Goal: Task Accomplishment & Management: Manage account settings

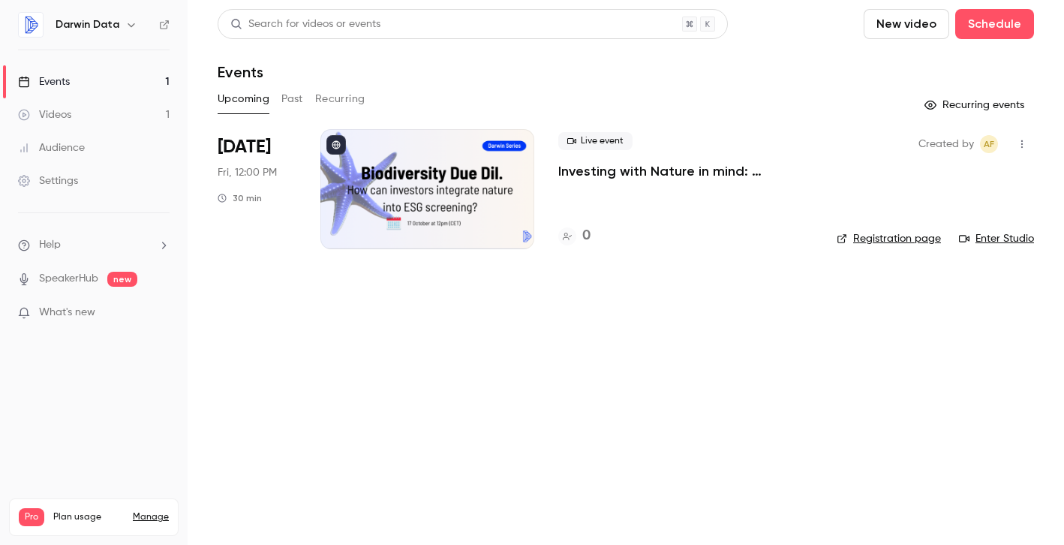
click at [74, 180] on div "Settings" at bounding box center [48, 180] width 60 height 15
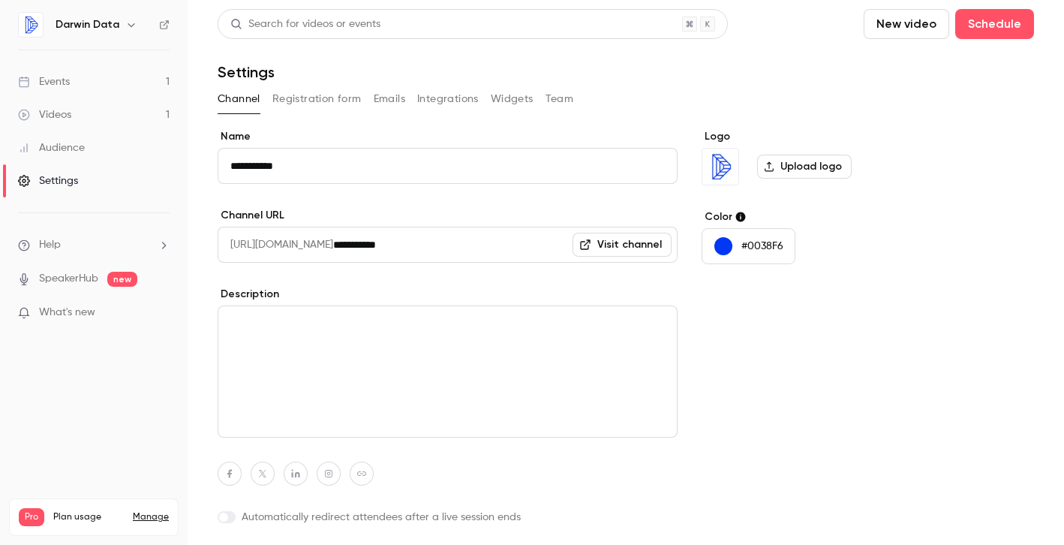
scroll to position [43, 0]
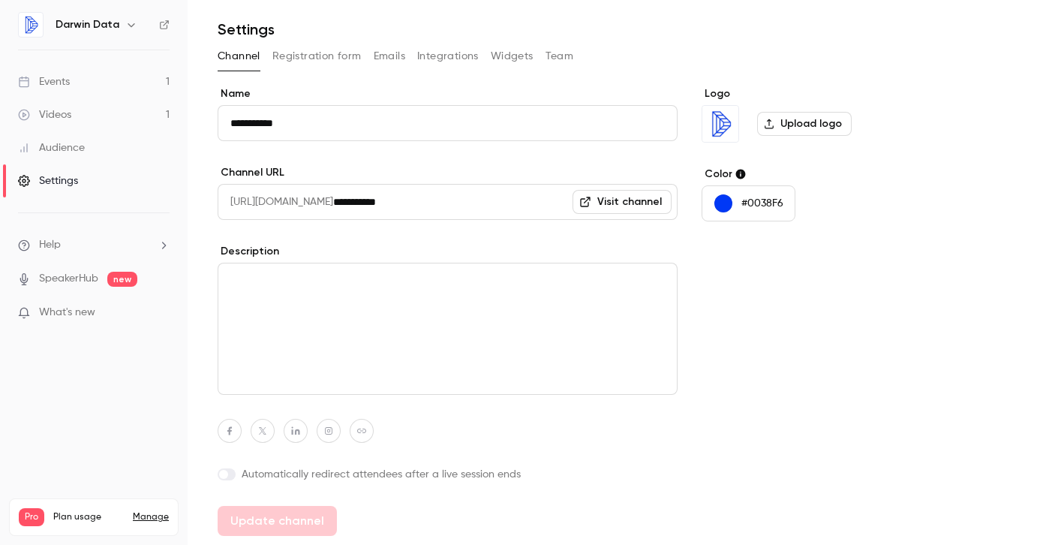
click at [602, 206] on link "Visit channel" at bounding box center [621, 202] width 99 height 24
click at [320, 58] on button "Registration form" at bounding box center [316, 56] width 89 height 24
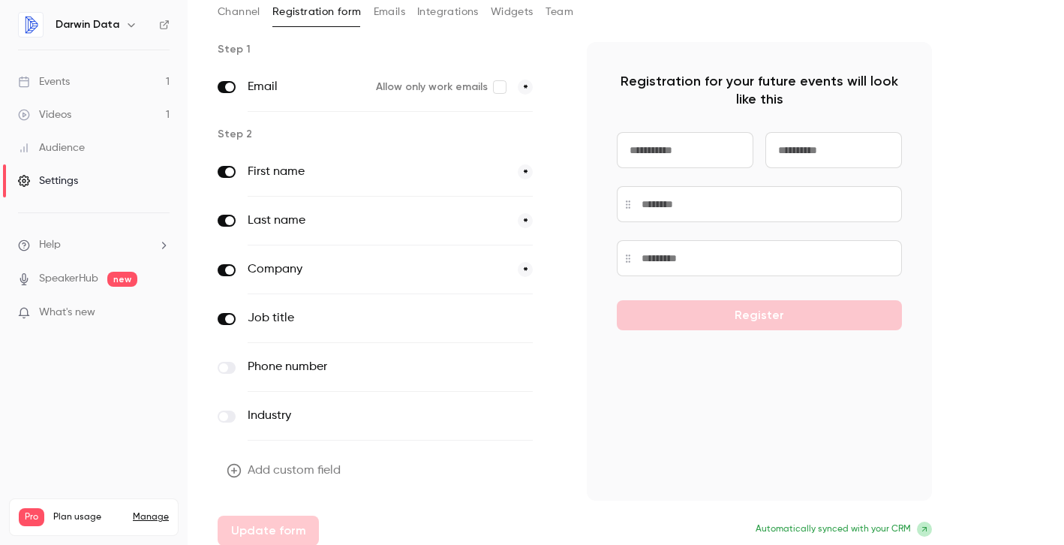
scroll to position [97, 0]
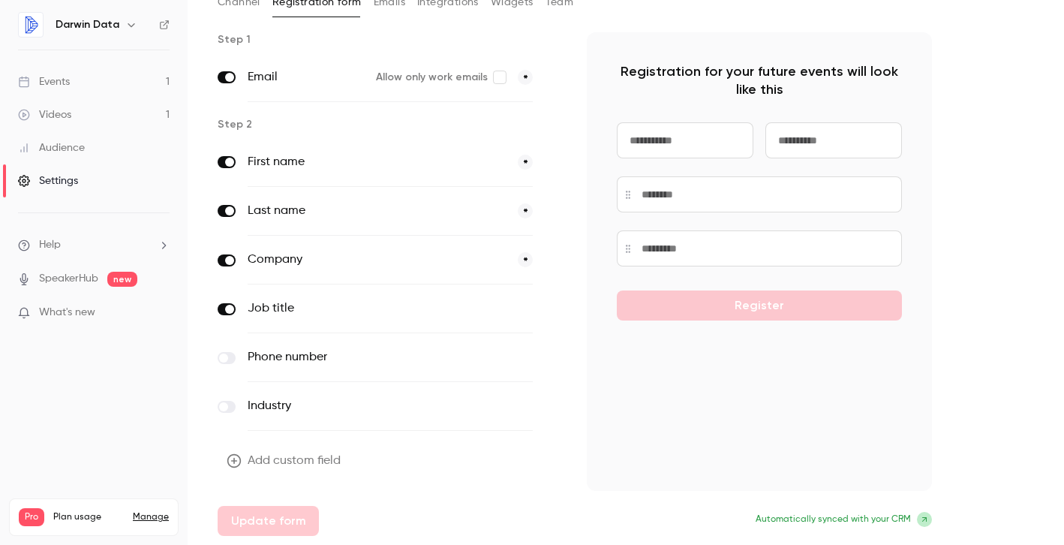
click at [308, 456] on button "Add custom field" at bounding box center [285, 461] width 135 height 30
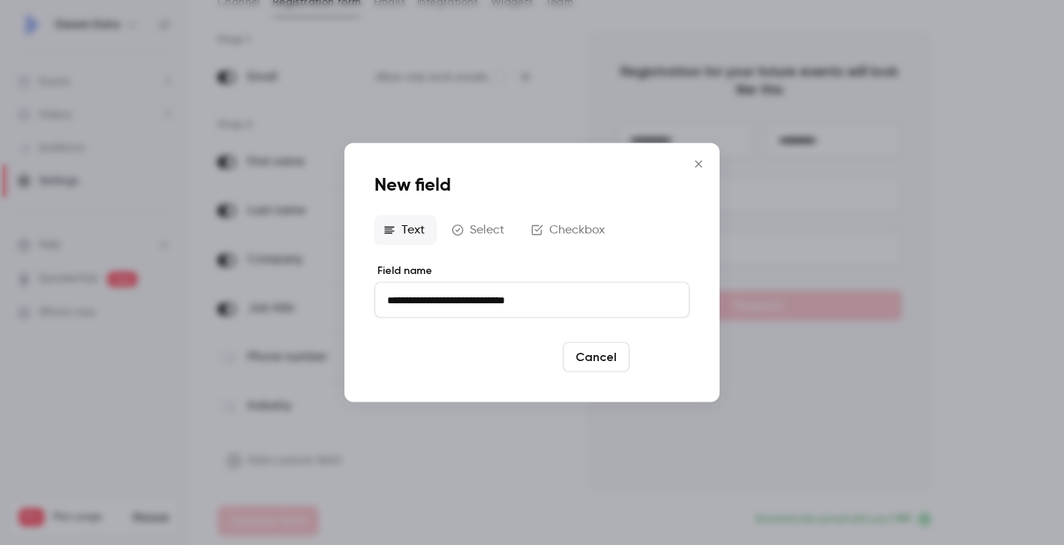
type input "**********"
click at [674, 361] on button "Save" at bounding box center [662, 357] width 54 height 30
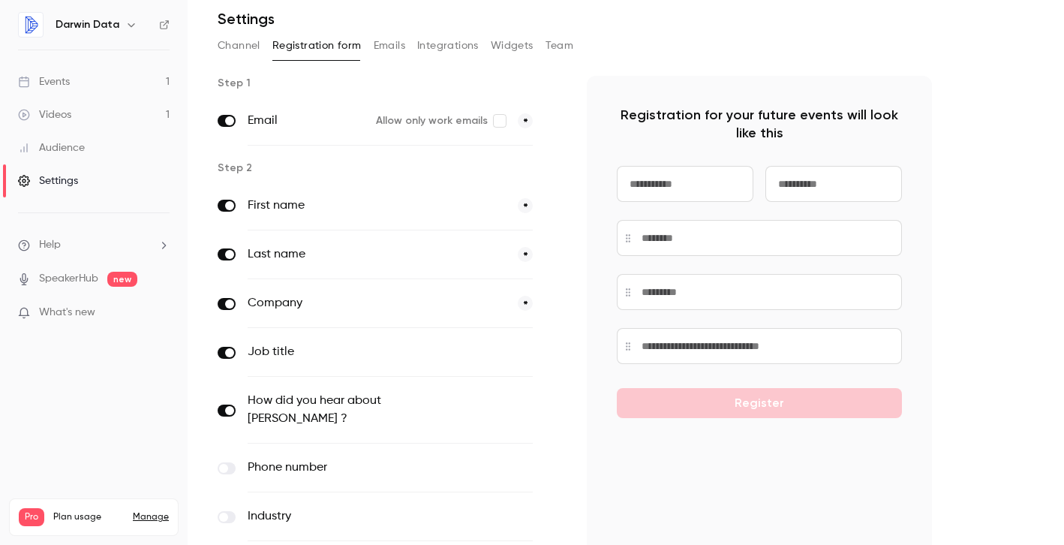
scroll to position [0, 0]
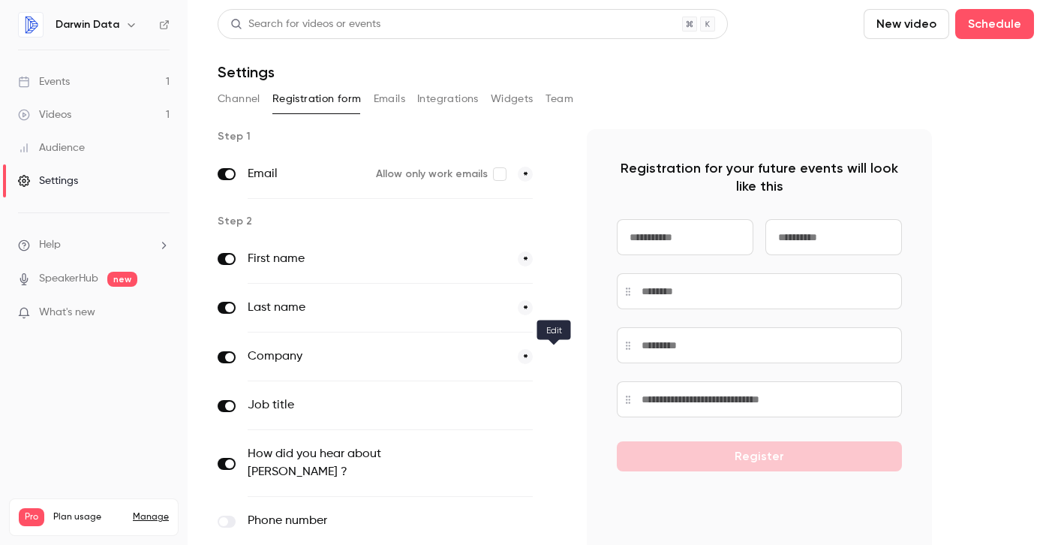
click at [555, 358] on icon "button" at bounding box center [553, 357] width 9 height 9
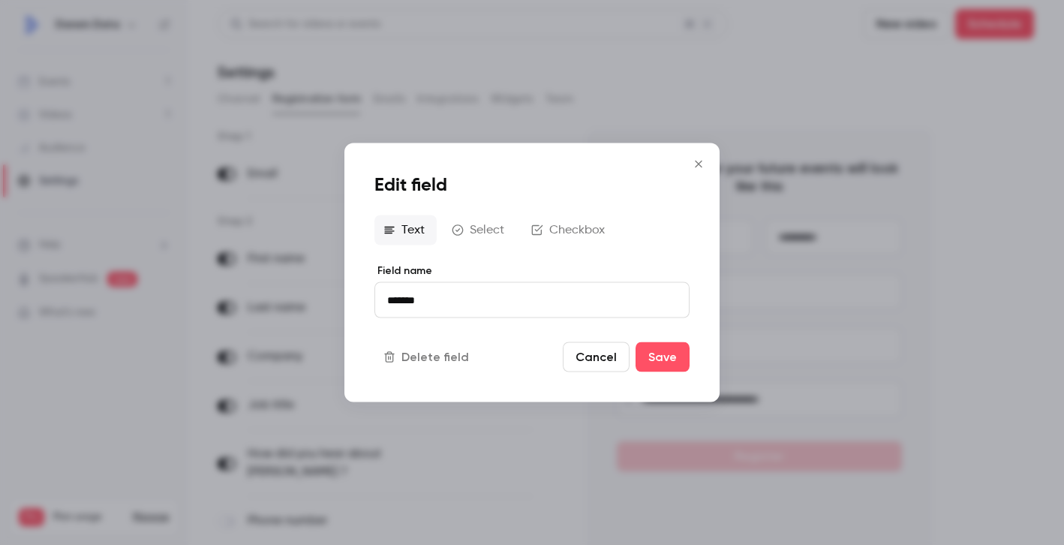
click at [504, 237] on button "Select" at bounding box center [480, 230] width 74 height 30
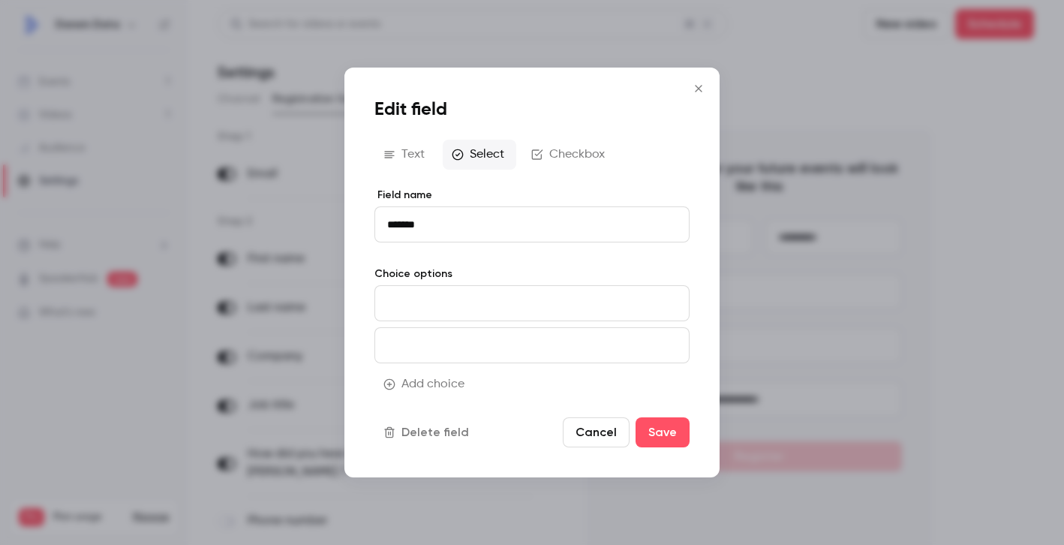
click at [581, 164] on button "Checkbox" at bounding box center [569, 155] width 95 height 30
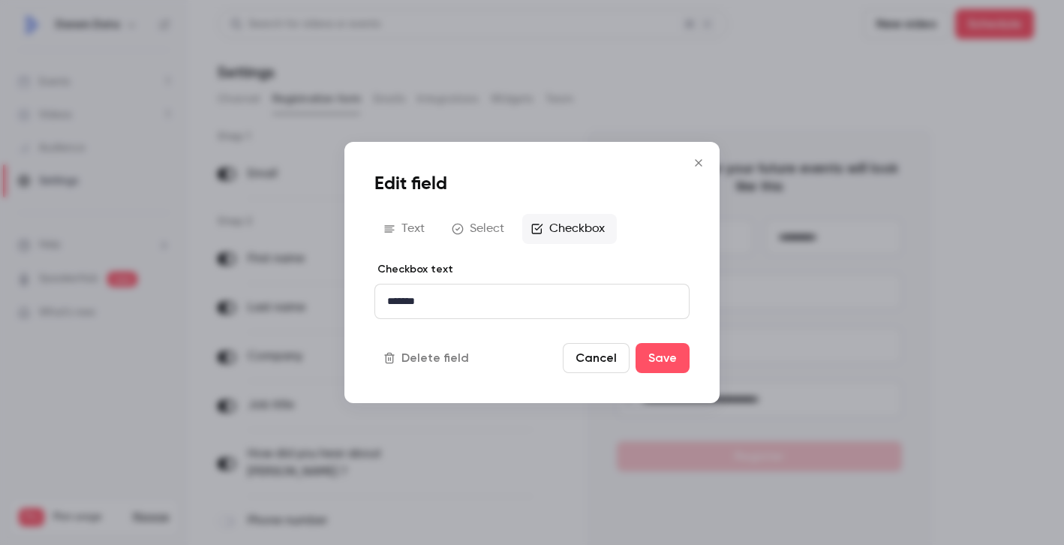
click at [582, 359] on button "Cancel" at bounding box center [596, 358] width 67 height 30
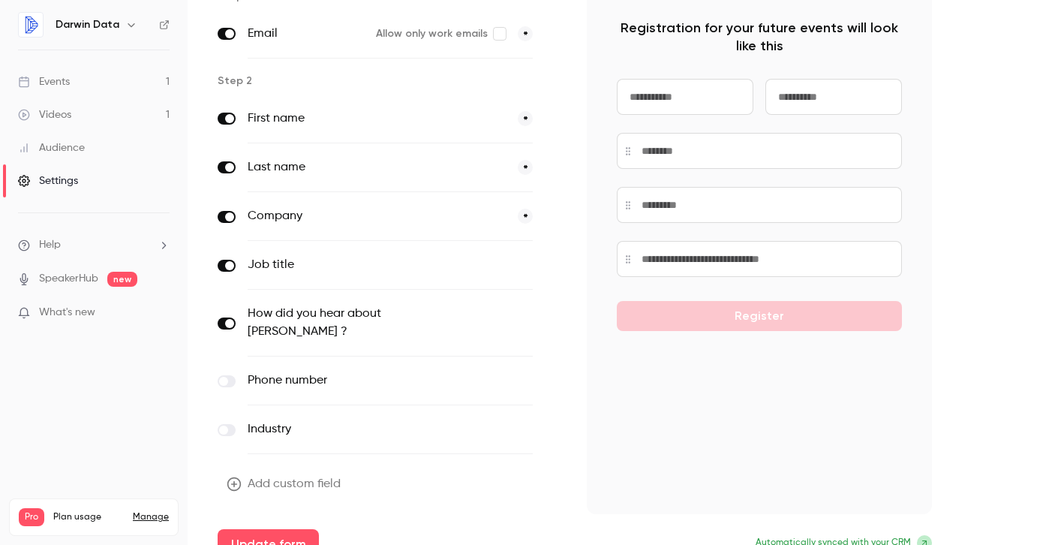
scroll to position [146, 0]
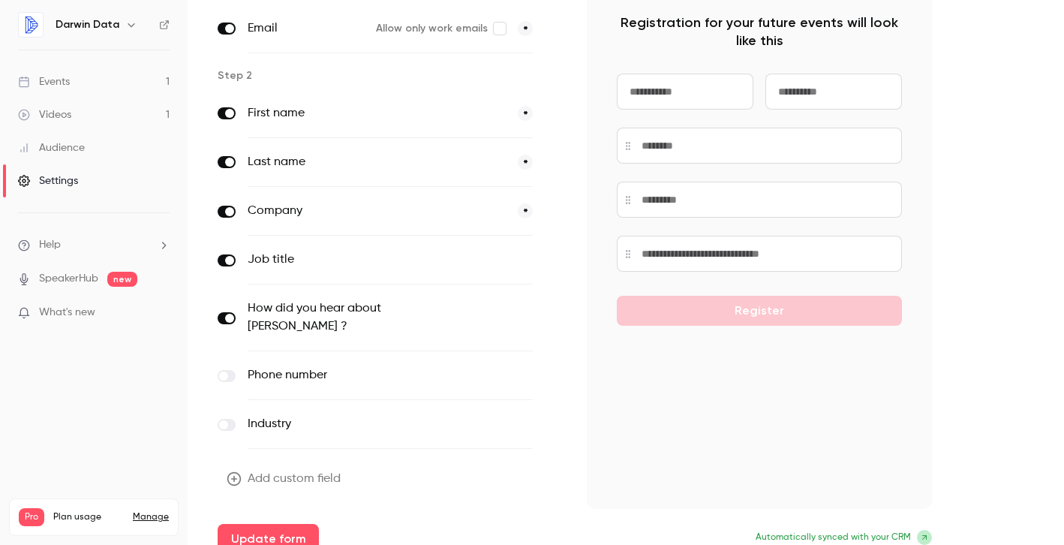
click at [518, 260] on button "optional" at bounding box center [507, 259] width 50 height 15
click at [284, 524] on button "Update form" at bounding box center [268, 539] width 101 height 30
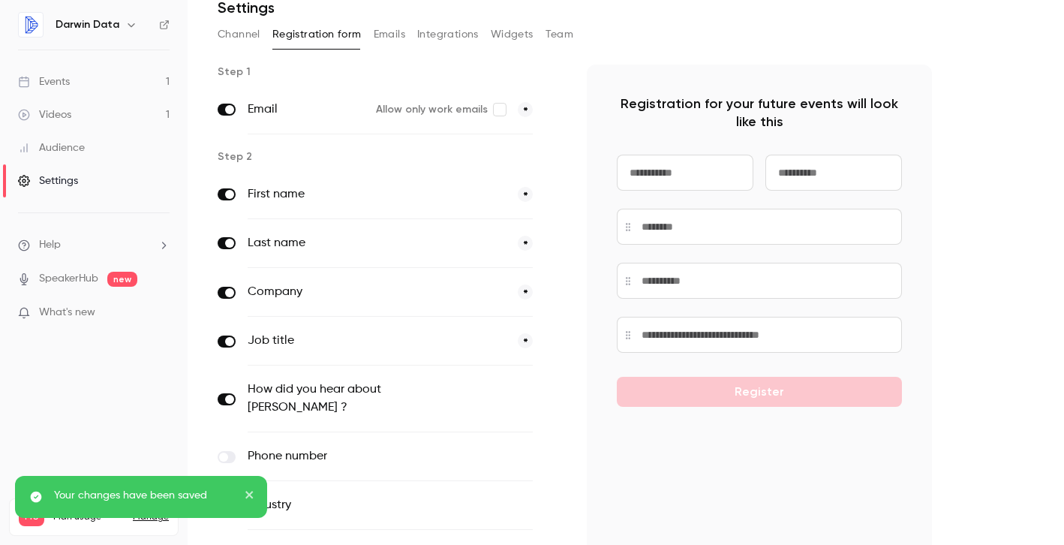
scroll to position [0, 0]
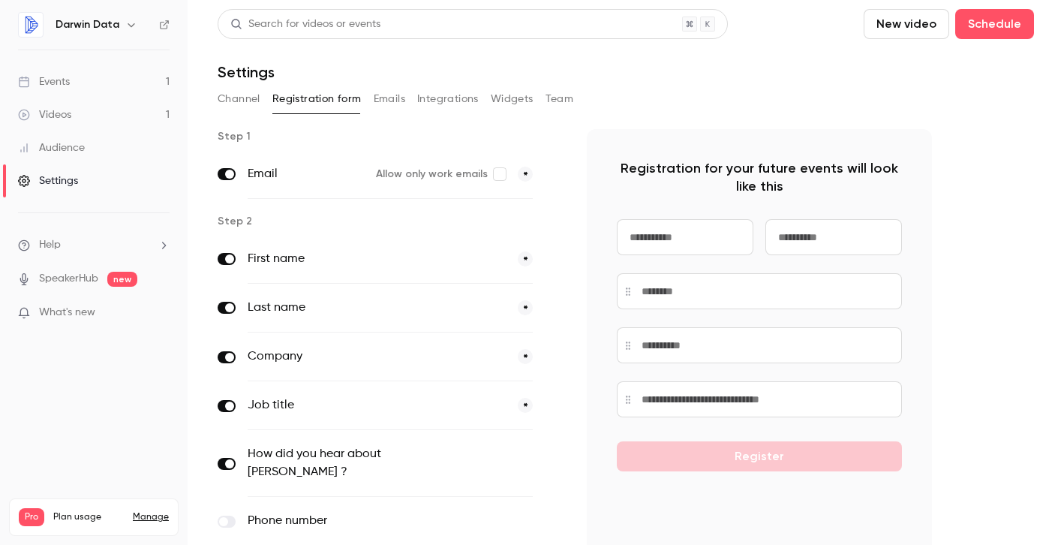
click at [87, 118] on link "Videos 1" at bounding box center [94, 114] width 188 height 33
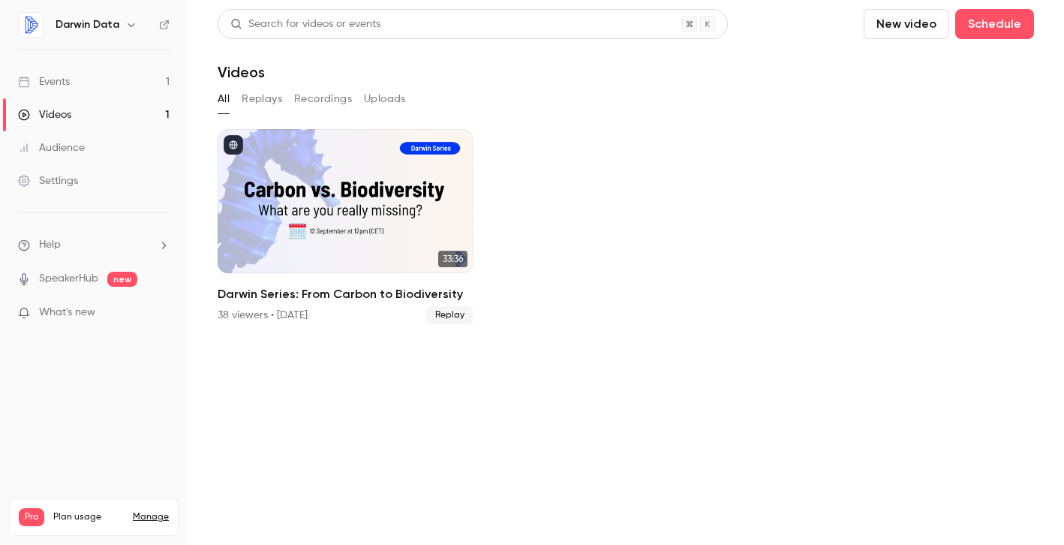
click at [85, 80] on link "Events 1" at bounding box center [94, 81] width 188 height 33
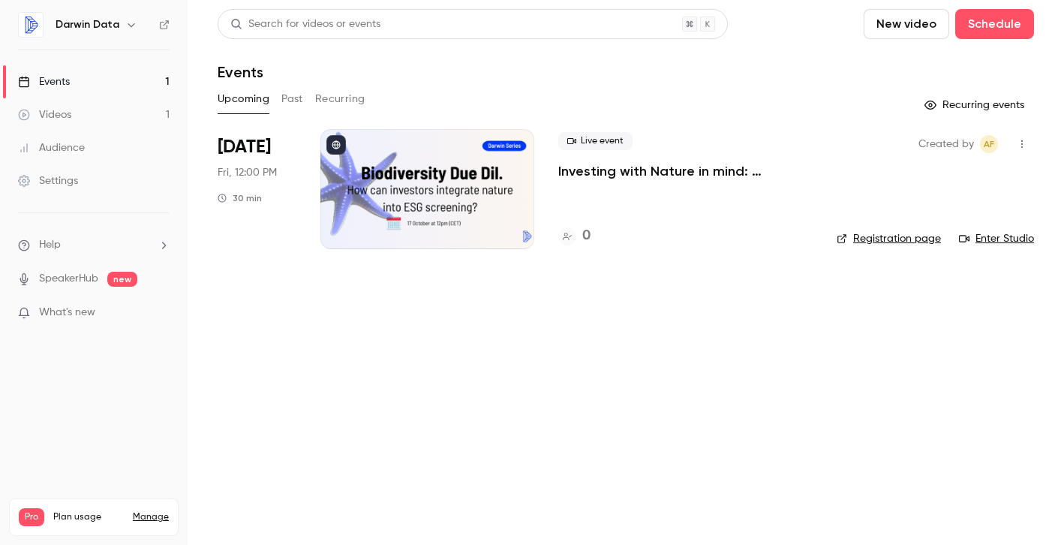
click at [652, 167] on p "Investing with Nature in mind: Upgrading ESG Due Diligence" at bounding box center [685, 171] width 254 height 18
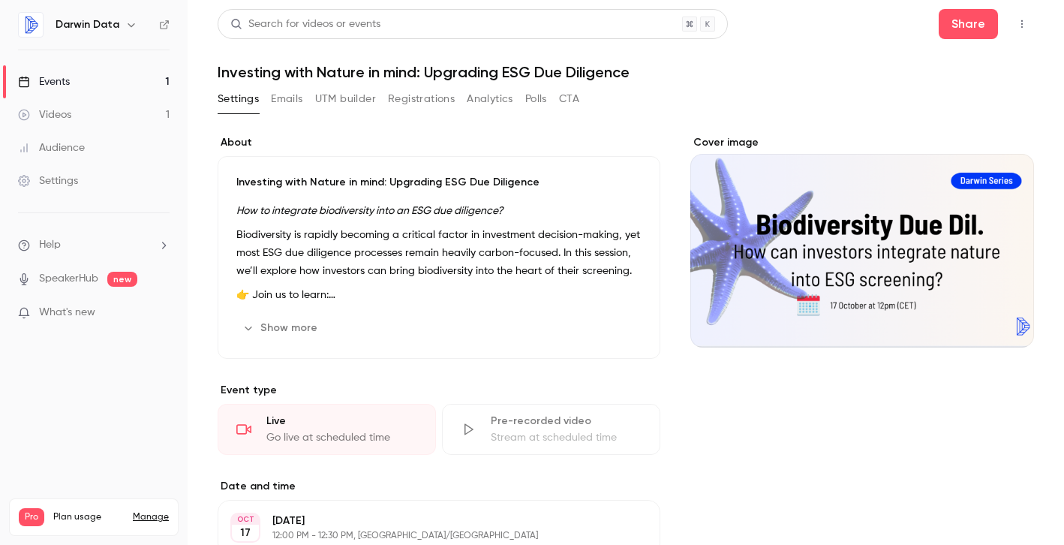
click at [289, 323] on button "Show more" at bounding box center [281, 328] width 90 height 24
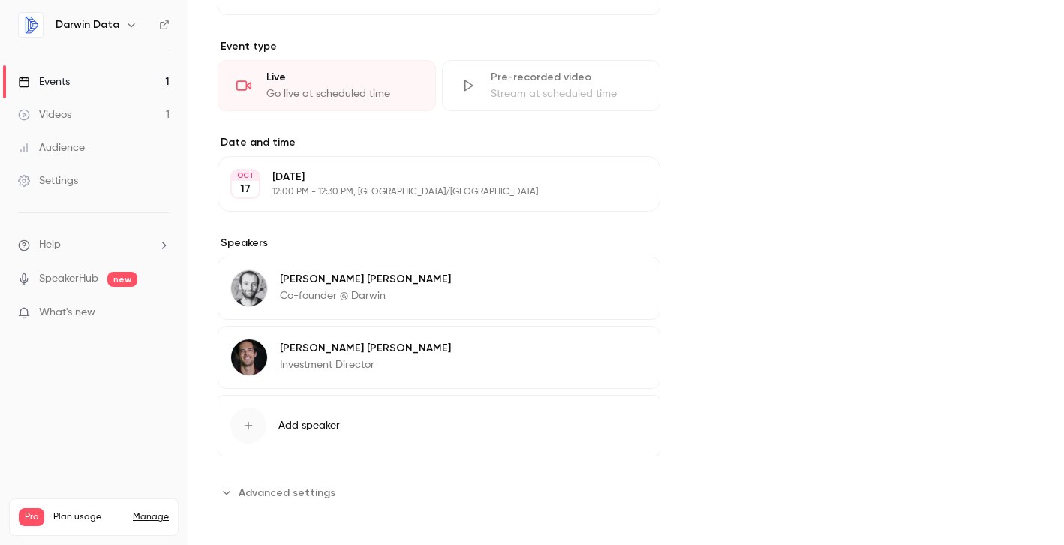
scroll to position [473, 0]
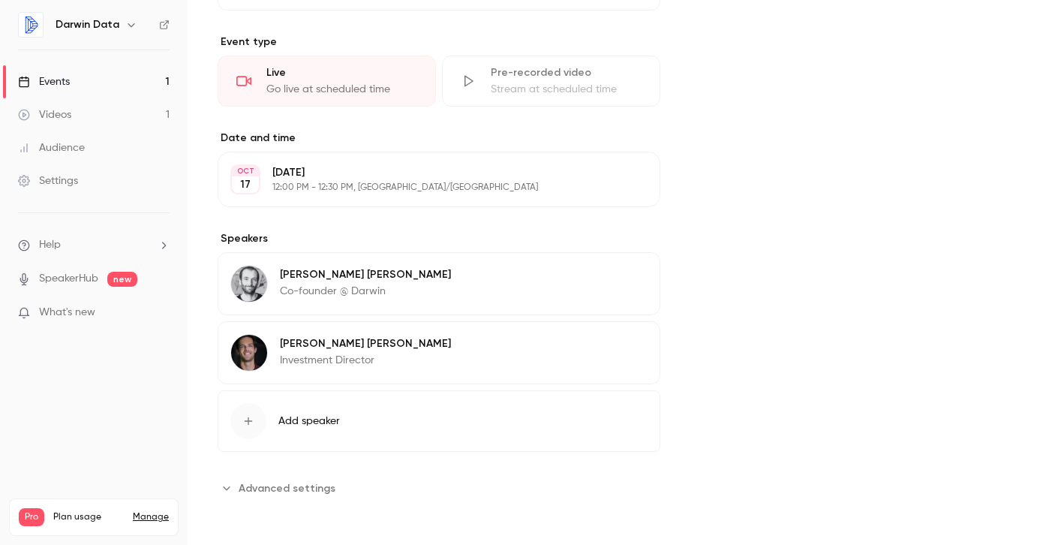
click at [618, 344] on button "Edit" at bounding box center [620, 346] width 55 height 24
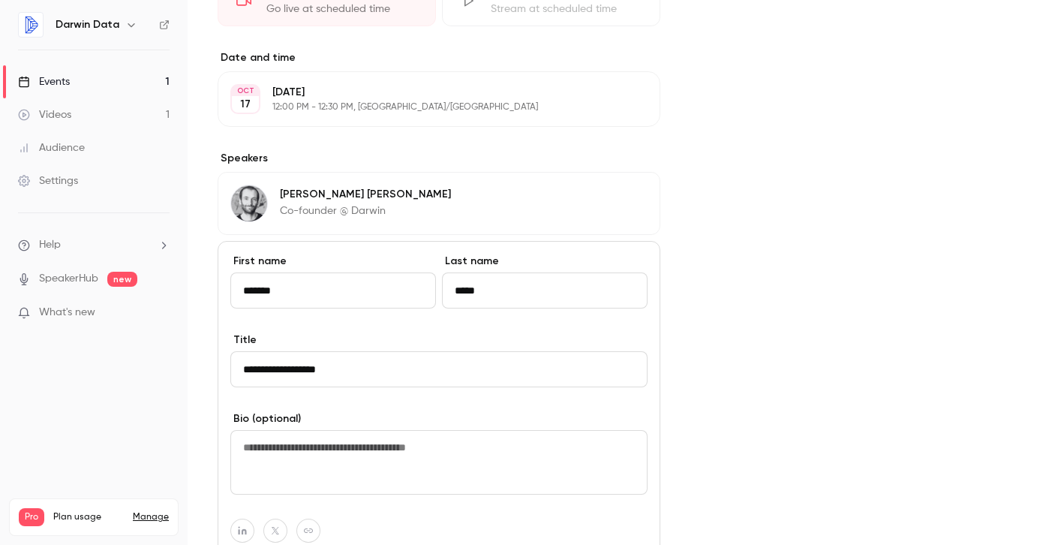
scroll to position [556, 0]
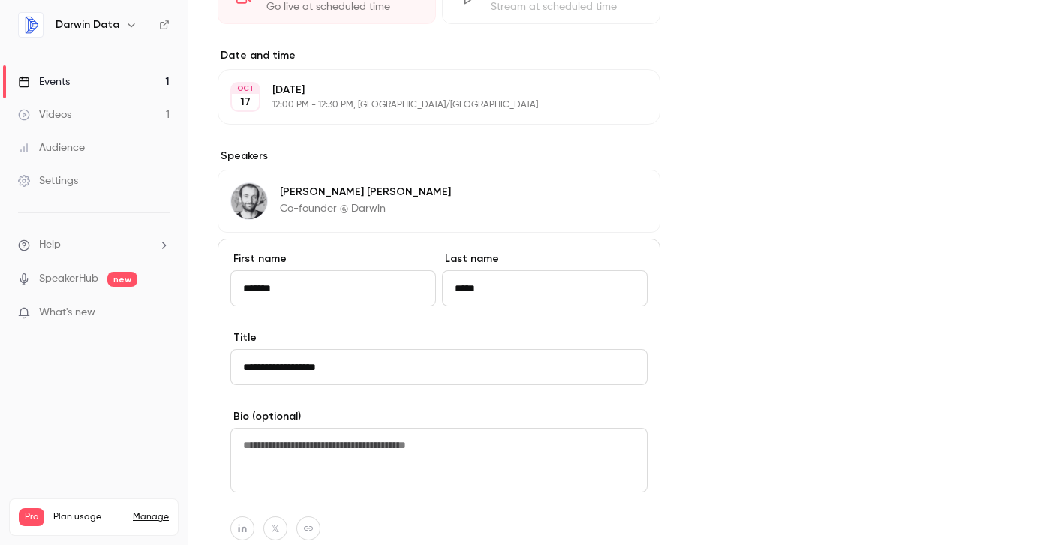
click at [466, 375] on input "**********" at bounding box center [438, 367] width 417 height 36
type input "**********"
click at [808, 332] on div "Cover image" at bounding box center [862, 183] width 344 height 1209
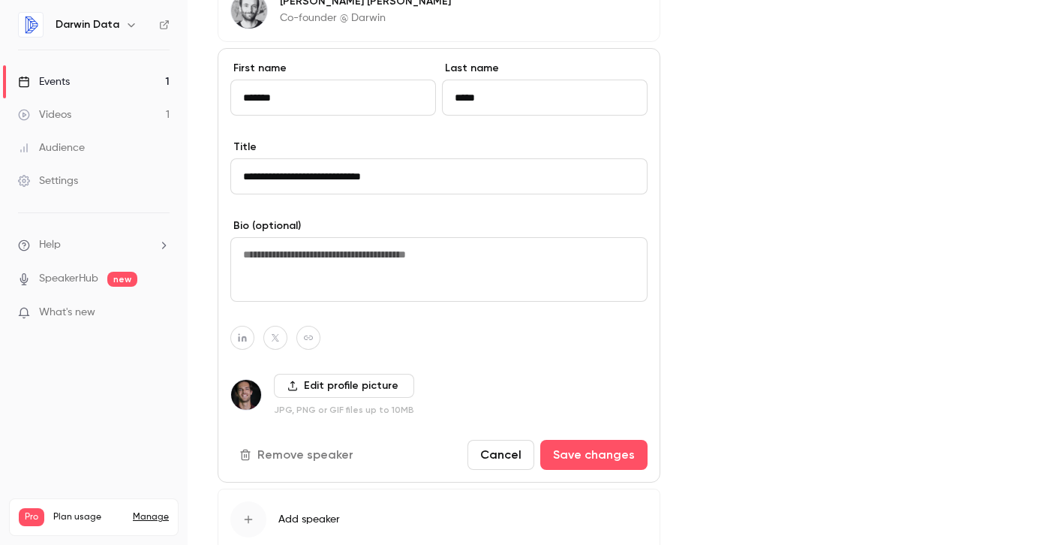
scroll to position [749, 0]
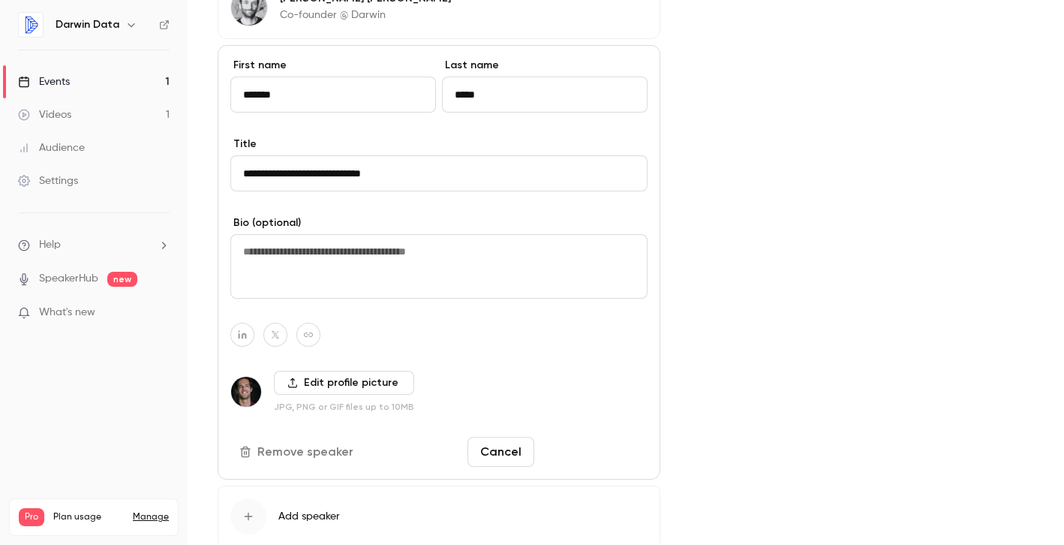
click at [618, 449] on button "Save changes" at bounding box center [593, 452] width 107 height 30
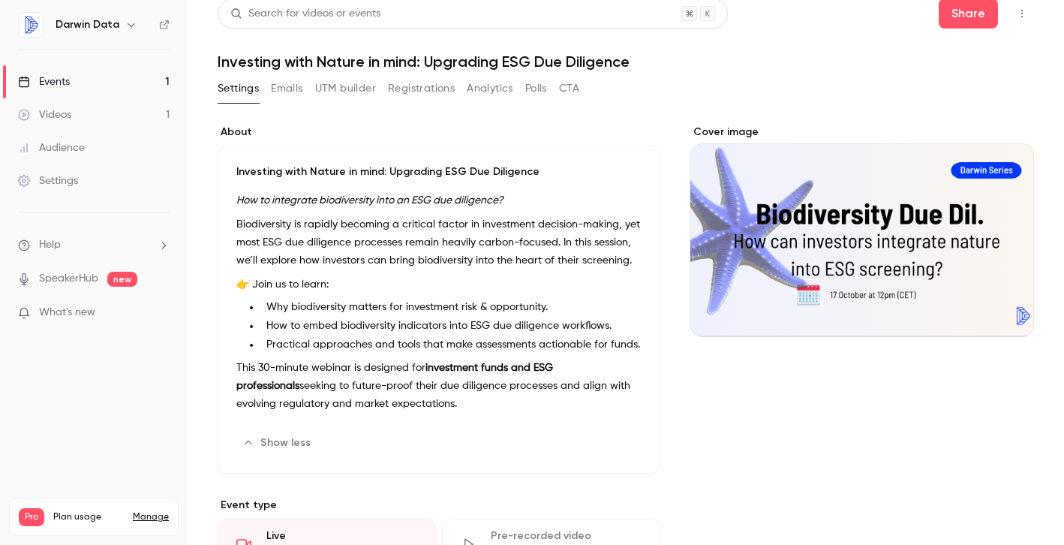
scroll to position [0, 0]
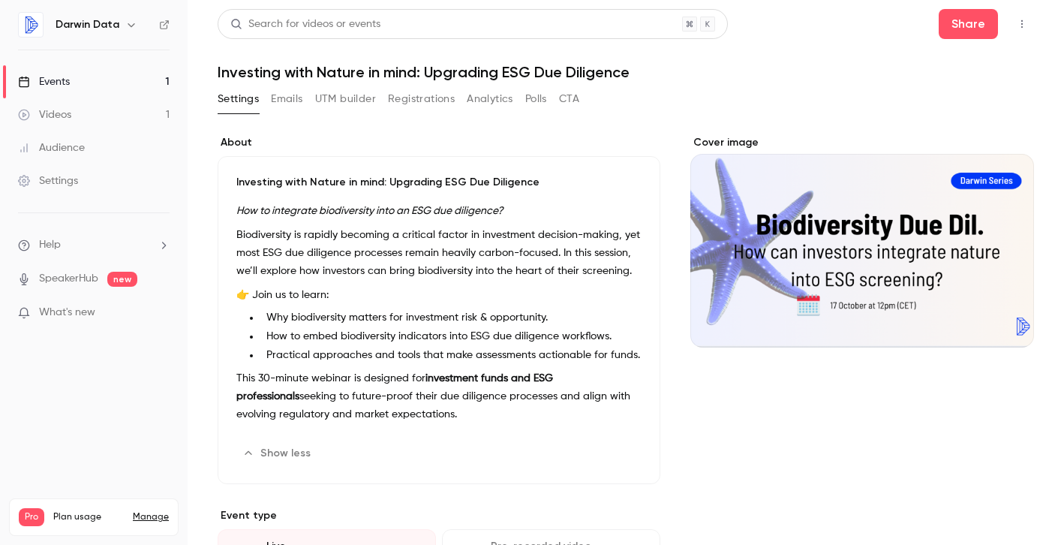
click at [284, 453] on button "Show less" at bounding box center [277, 453] width 83 height 24
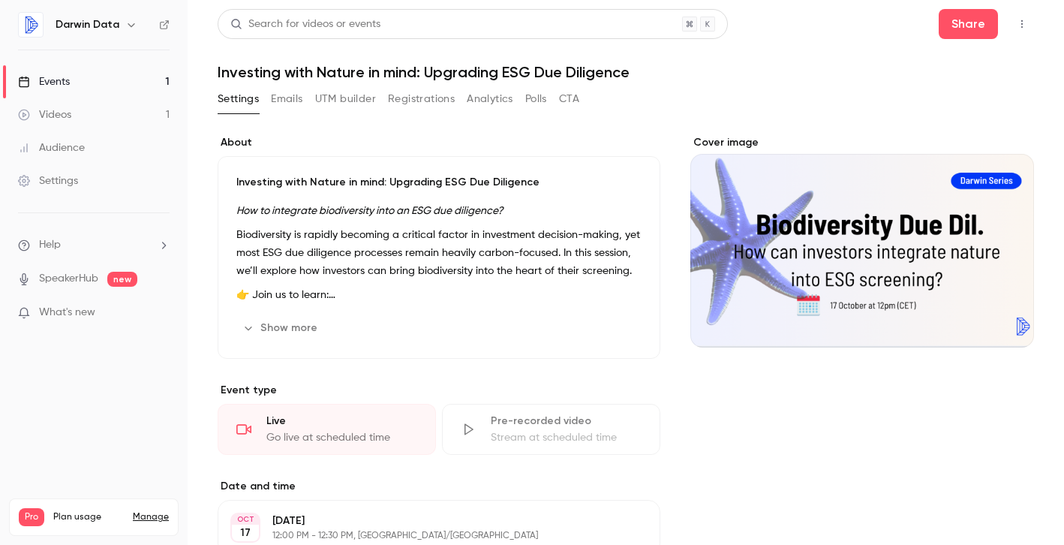
click at [296, 332] on button "Show more" at bounding box center [281, 328] width 90 height 24
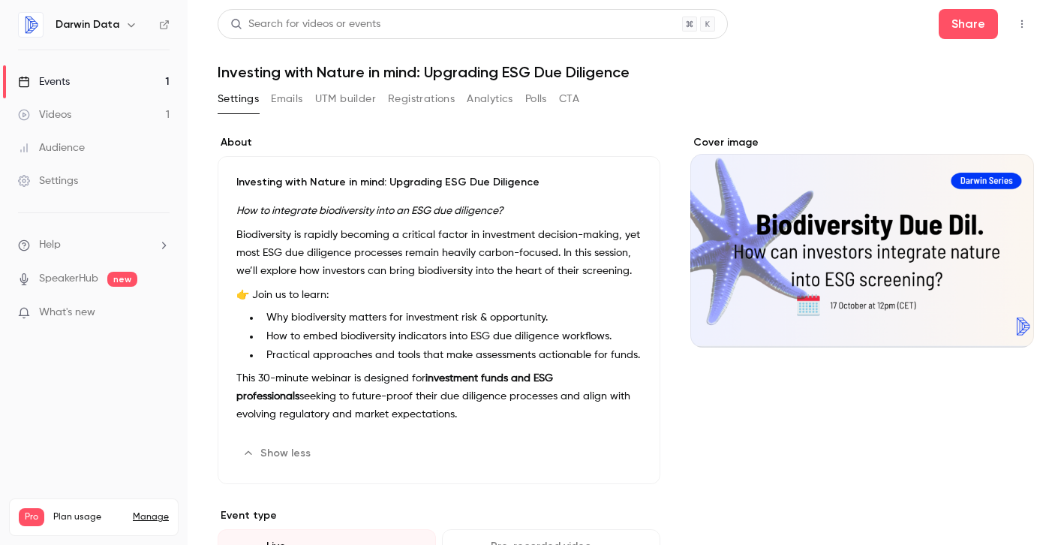
click at [778, 221] on div "Cover image" at bounding box center [862, 241] width 344 height 212
click at [0, 0] on input "Cover image" at bounding box center [0, 0] width 0 height 0
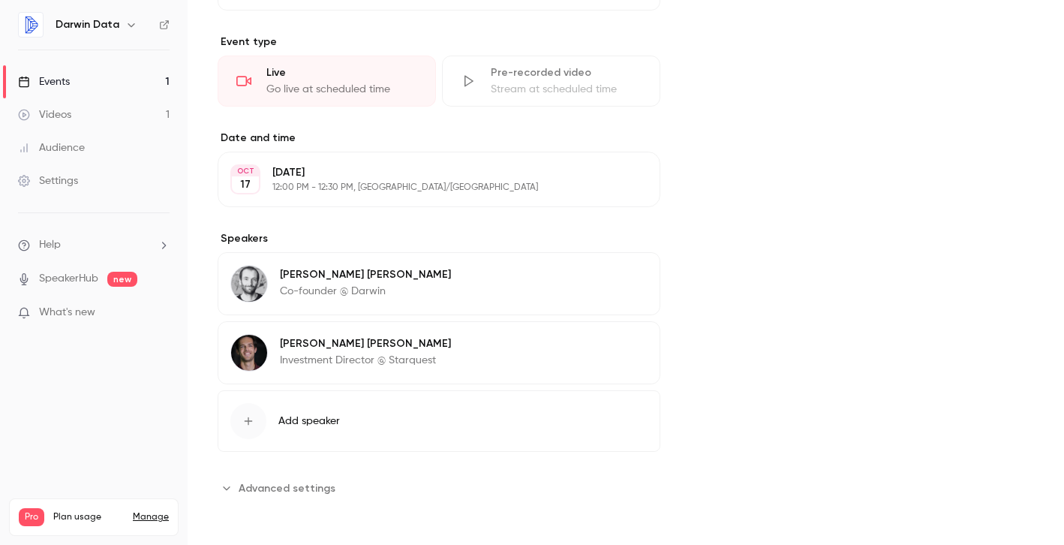
click at [274, 492] on span "Advanced settings" at bounding box center [287, 488] width 97 height 16
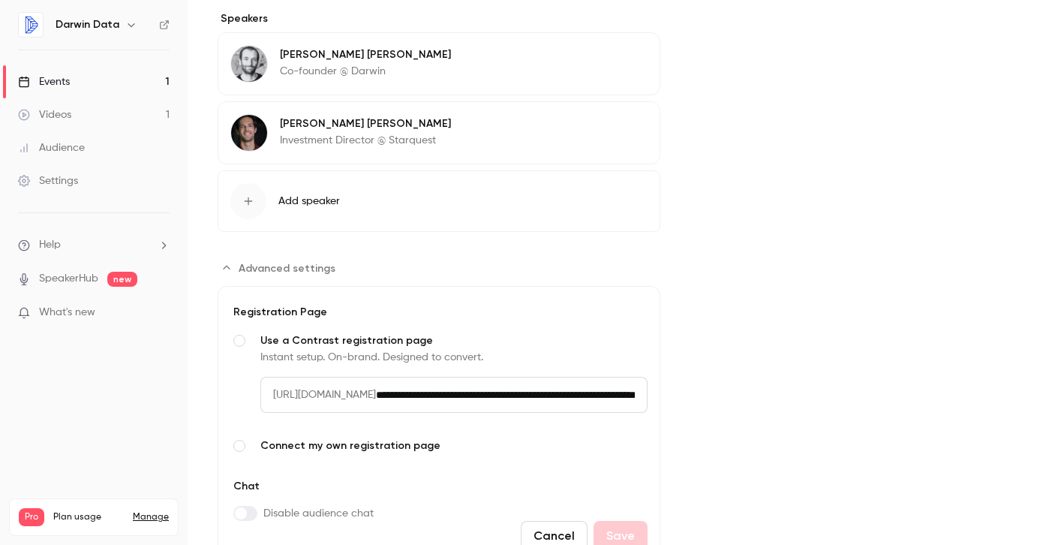
scroll to position [763, 0]
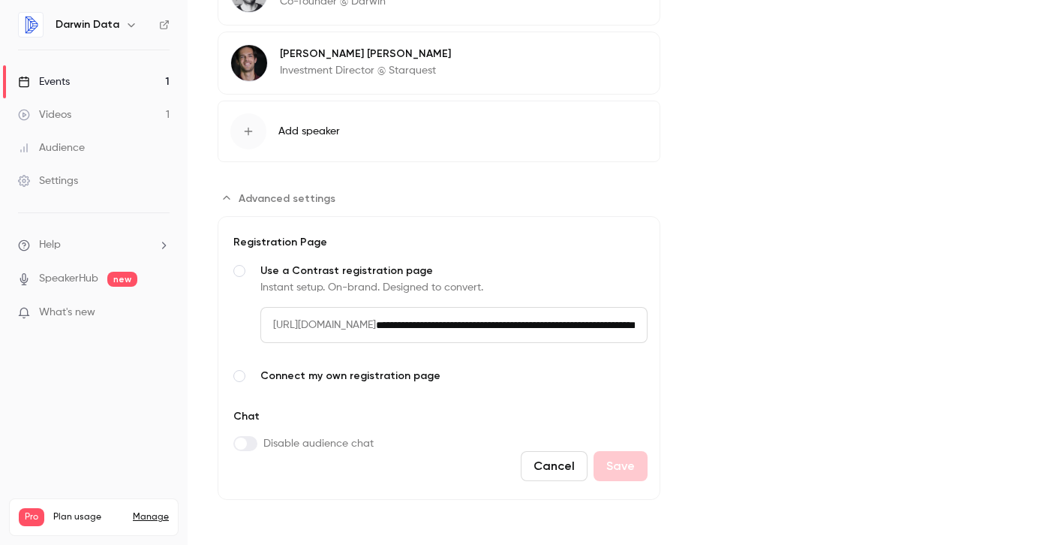
click at [376, 322] on span "[URL][DOMAIN_NAME]" at bounding box center [318, 325] width 116 height 36
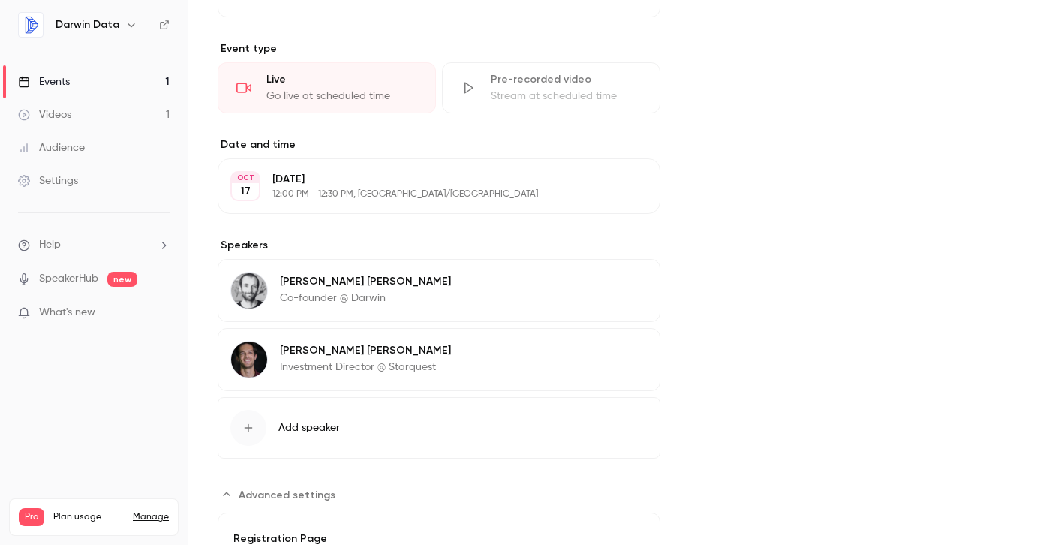
scroll to position [0, 0]
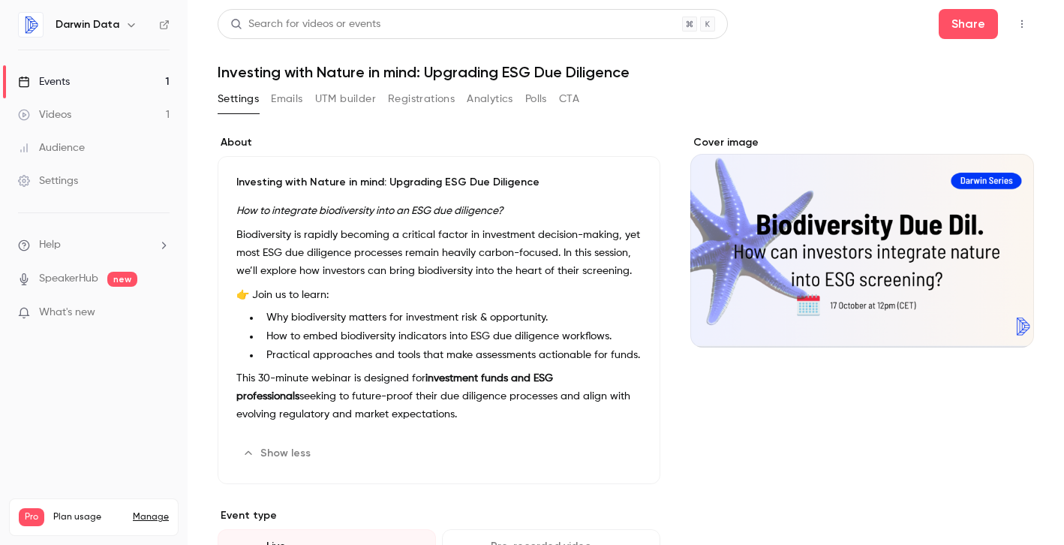
click at [116, 87] on link "Events 1" at bounding box center [94, 81] width 188 height 33
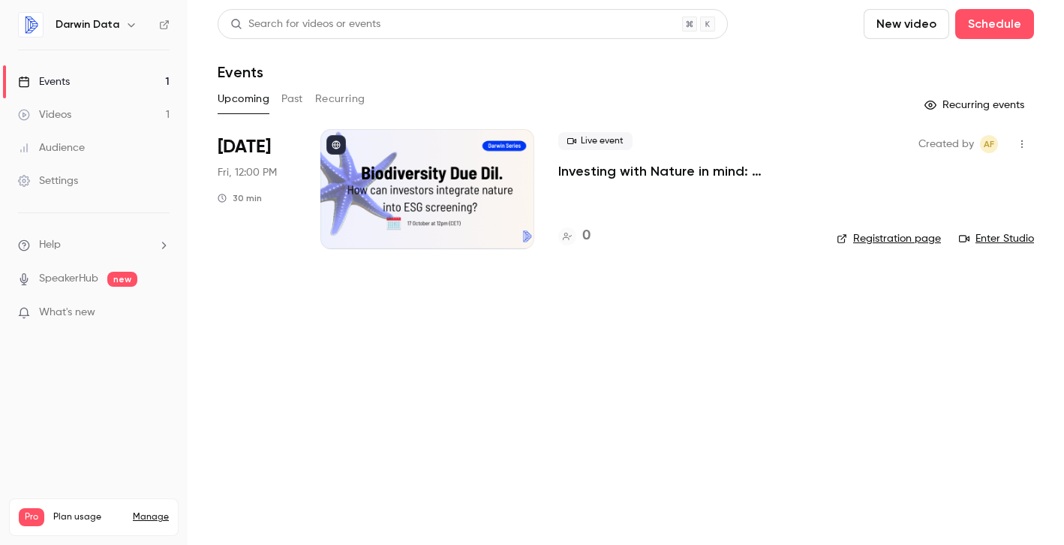
click at [850, 234] on link "Registration page" at bounding box center [888, 238] width 104 height 15
